Goal: Navigation & Orientation: Go to known website

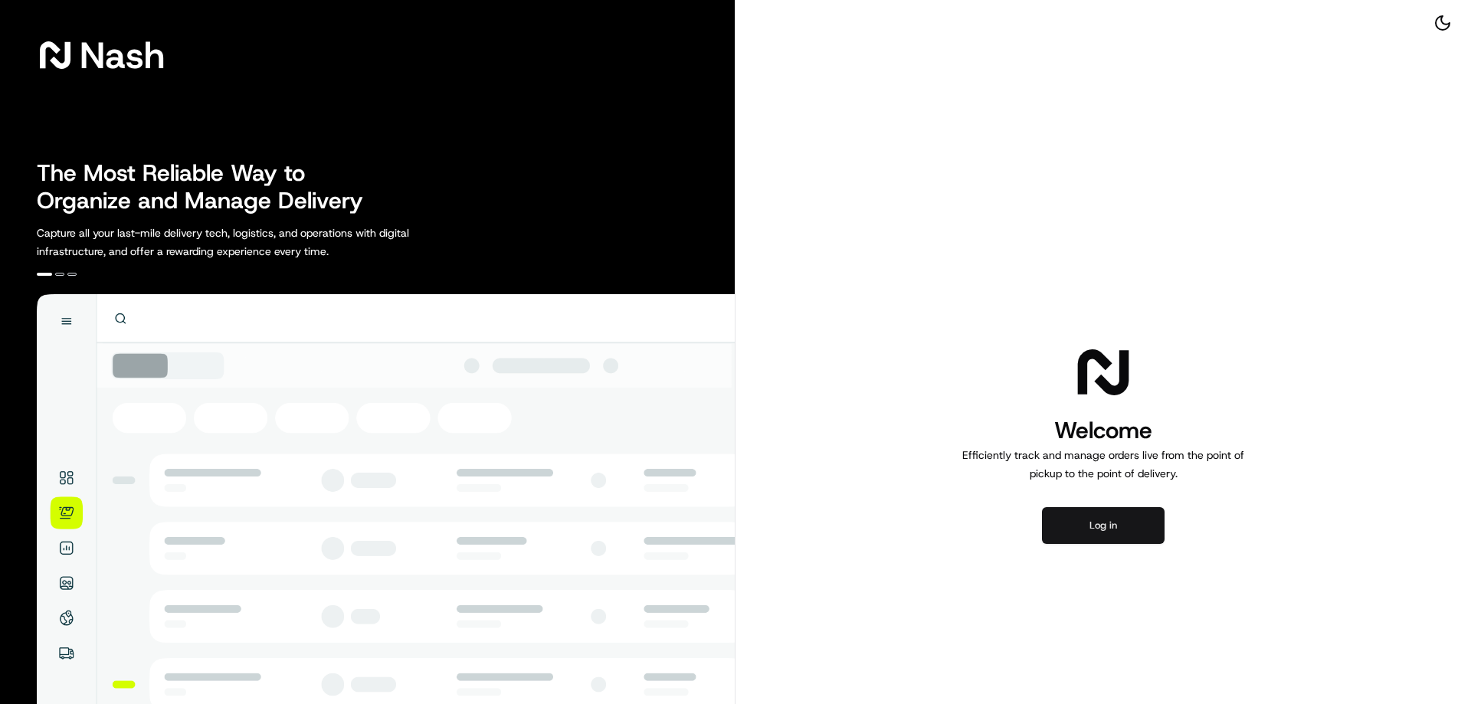
click at [1080, 525] on button "Log in" at bounding box center [1103, 525] width 123 height 37
